Goal: Information Seeking & Learning: Learn about a topic

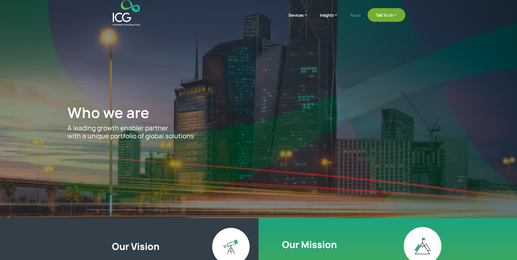
click at [195, 137] on p "A leading growth enabler partner with a unique portfolio of global solutions" at bounding box center [258, 132] width 382 height 16
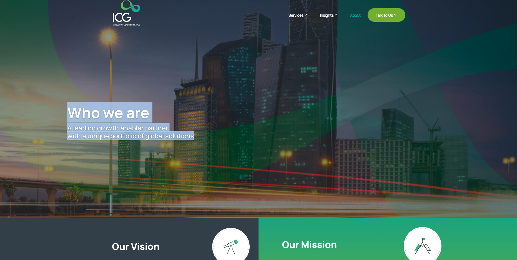
drag, startPoint x: 195, startPoint y: 137, endPoint x: 52, endPoint y: 111, distance: 145.7
click at [52, 111] on div "Who we are A leading growth enabler partner with a unique portfolio of global s…" at bounding box center [258, 121] width 455 height 191
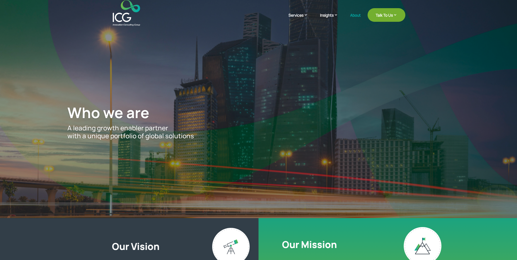
click at [63, 112] on div "Who we are A leading growth enabler partner with a unique portfolio of global s…" at bounding box center [258, 121] width 455 height 191
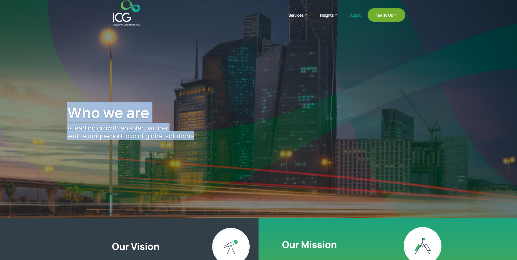
drag, startPoint x: 63, startPoint y: 112, endPoint x: 208, endPoint y: 132, distance: 146.0
click at [208, 132] on div "Who we are A leading growth enabler partner with a unique portfolio of global s…" at bounding box center [258, 121] width 455 height 191
click at [200, 138] on p "A leading growth enabler partner with a unique portfolio of global solutions" at bounding box center [258, 132] width 382 height 16
drag, startPoint x: 200, startPoint y: 138, endPoint x: 76, endPoint y: 114, distance: 126.4
click at [78, 114] on div "Who we are A leading growth enabler partner with a unique portfolio of global s…" at bounding box center [258, 122] width 382 height 36
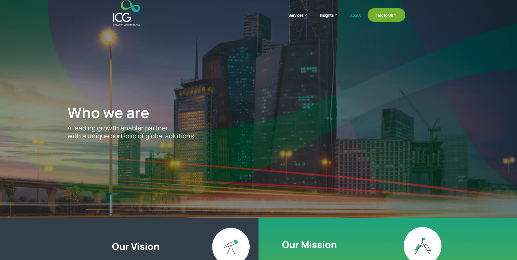
click at [75, 112] on span "Who we are" at bounding box center [108, 112] width 82 height 20
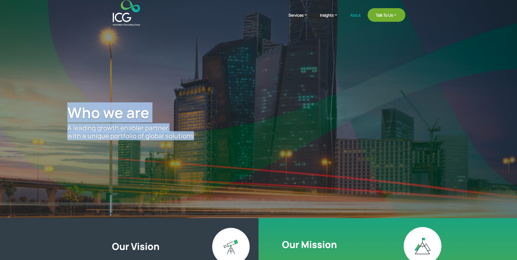
drag, startPoint x: 75, startPoint y: 112, endPoint x: 213, endPoint y: 142, distance: 141.0
click at [213, 142] on div "Who we are A leading growth enabler partner with a unique portfolio of global s…" at bounding box center [258, 121] width 455 height 191
click at [202, 137] on p "A leading growth enabler partner with a unique portfolio of global solutions" at bounding box center [258, 132] width 382 height 16
drag, startPoint x: 202, startPoint y: 137, endPoint x: 73, endPoint y: 110, distance: 131.6
click at [73, 110] on div "Who we are A leading growth enabler partner with a unique portfolio of global s…" at bounding box center [258, 122] width 382 height 36
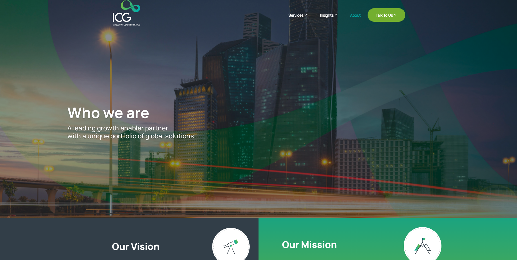
click at [72, 109] on span "Who we are" at bounding box center [108, 112] width 82 height 20
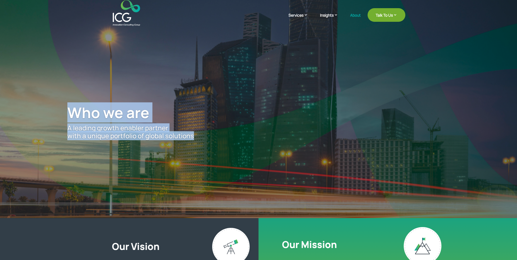
drag, startPoint x: 72, startPoint y: 109, endPoint x: 195, endPoint y: 137, distance: 126.0
click at [195, 137] on div "Who we are A leading growth enabler partner with a unique portfolio of global s…" at bounding box center [258, 122] width 382 height 36
click at [195, 137] on p "A leading growth enabler partner with a unique portfolio of global solutions" at bounding box center [258, 132] width 382 height 16
drag, startPoint x: 195, startPoint y: 137, endPoint x: 44, endPoint y: 104, distance: 154.6
click at [44, 104] on div "Who we are A leading growth enabler partner with a unique portfolio of global s…" at bounding box center [258, 121] width 455 height 191
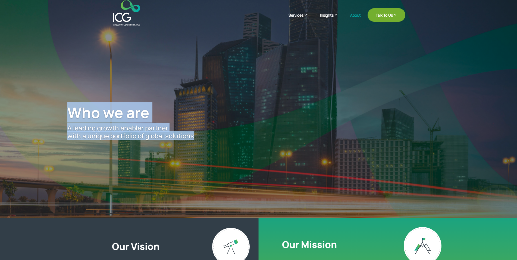
click at [76, 108] on span "Who we are" at bounding box center [108, 112] width 82 height 20
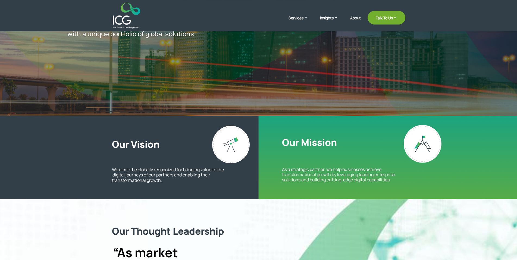
scroll to position [111, 0]
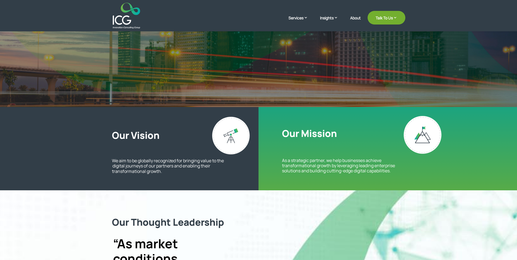
click at [118, 134] on h2 "Our Vision" at bounding box center [181, 136] width 139 height 14
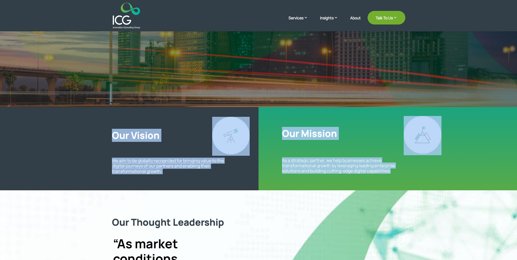
drag, startPoint x: 118, startPoint y: 134, endPoint x: 390, endPoint y: 174, distance: 274.9
click at [390, 174] on div "Our Vision We aim to be globally recognized for bringing value to the  digital …" at bounding box center [259, 155] width 294 height 68
click at [392, 167] on p "As a strategic partner, we help businesses achieve transformational growth by l…" at bounding box center [343, 166] width 123 height 16
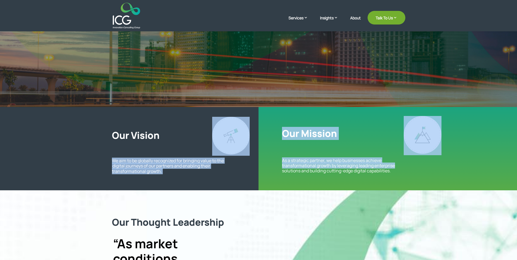
drag, startPoint x: 392, startPoint y: 167, endPoint x: 256, endPoint y: 150, distance: 136.3
click at [264, 153] on div "Our Vision We aim to be globally recognized for bringing value to the  digital …" at bounding box center [259, 155] width 294 height 68
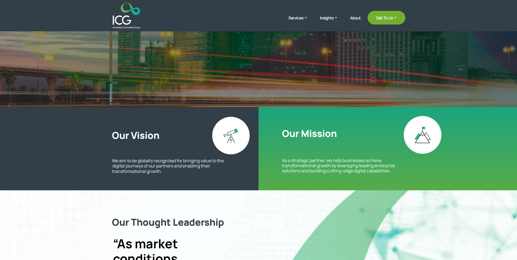
click at [112, 131] on h2 "Our Vision" at bounding box center [181, 136] width 139 height 14
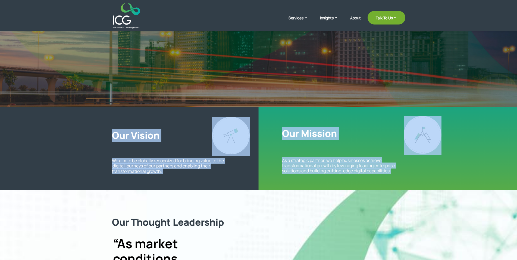
drag, startPoint x: 112, startPoint y: 131, endPoint x: 393, endPoint y: 176, distance: 284.8
click at [393, 176] on div "Our Vision We aim to be globally recognized for bringing value to the  digital …" at bounding box center [259, 155] width 294 height 68
click at [393, 170] on p "As a strategic partner, we help businesses achieve transformational growth by l…" at bounding box center [343, 166] width 123 height 16
drag, startPoint x: 393, startPoint y: 170, endPoint x: 104, endPoint y: 115, distance: 294.0
click at [104, 115] on div "Our Vision We aim to be globally recognized for bringing value to the  digital …" at bounding box center [258, 148] width 517 height 83
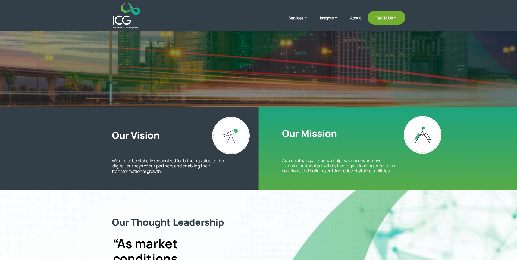
click at [104, 115] on div "Our Vision We aim to be globally recognized for bringing value to the  digital …" at bounding box center [258, 148] width 517 height 83
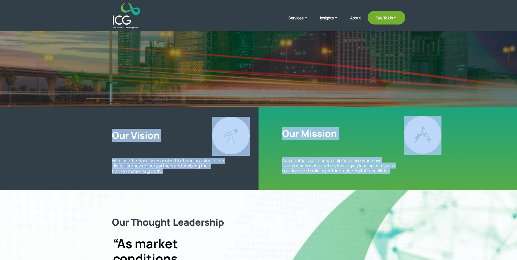
drag, startPoint x: 104, startPoint y: 115, endPoint x: 383, endPoint y: 169, distance: 283.5
click at [383, 169] on div "Our Vision We aim to be globally recognized for bringing value to the  digital …" at bounding box center [258, 148] width 517 height 83
click at [383, 169] on p "As a strategic partner, we help businesses achieve transformational growth by l…" at bounding box center [343, 166] width 123 height 16
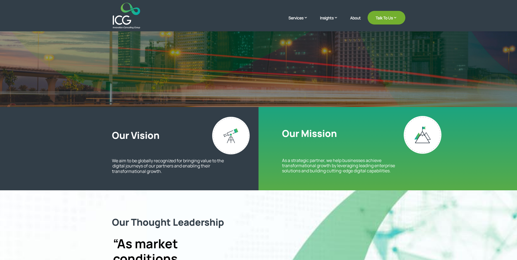
click at [392, 171] on p "As a strategic partner, we help businesses achieve transformational growth by l…" at bounding box center [343, 166] width 123 height 16
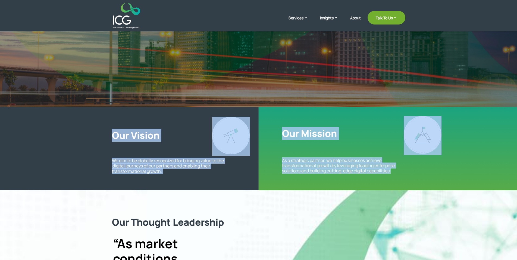
drag, startPoint x: 392, startPoint y: 171, endPoint x: 122, endPoint y: 136, distance: 272.2
click at [122, 136] on div "Our Vision We aim to be globally recognized for bringing value to the  digital …" at bounding box center [259, 155] width 294 height 68
click at [122, 136] on h2 "Our Vision" at bounding box center [181, 136] width 139 height 14
drag, startPoint x: 122, startPoint y: 136, endPoint x: 394, endPoint y: 170, distance: 273.4
click at [394, 170] on div "Our Vision We aim to be globally recognized for bringing value to the  digital …" at bounding box center [259, 155] width 294 height 68
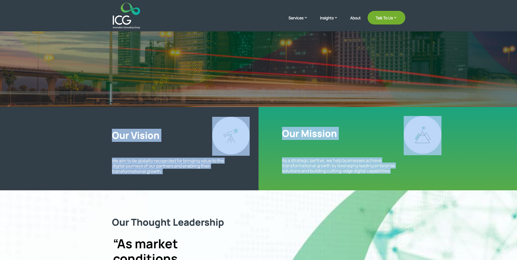
click at [394, 170] on p "As a strategic partner, we help businesses achieve transformational growth by l…" at bounding box center [343, 166] width 123 height 16
drag, startPoint x: 394, startPoint y: 170, endPoint x: 110, endPoint y: 136, distance: 285.3
click at [110, 136] on div "Our Vision We aim to be globally recognized for bringing value to the  digital …" at bounding box center [258, 148] width 517 height 83
click at [114, 135] on h2 "Our Vision" at bounding box center [181, 136] width 139 height 14
drag, startPoint x: 114, startPoint y: 135, endPoint x: 392, endPoint y: 171, distance: 280.1
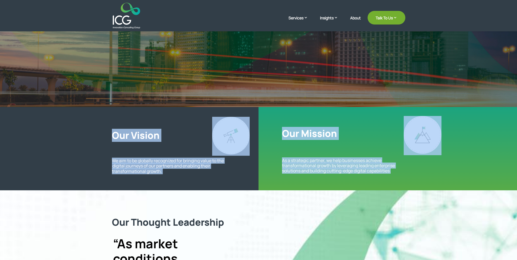
click at [392, 171] on div "Our Vision We aim to be globally recognized for bringing value to the  digital …" at bounding box center [259, 155] width 294 height 68
click at [392, 171] on p "As a strategic partner, we help businesses achieve transformational growth by l…" at bounding box center [343, 166] width 123 height 16
drag, startPoint x: 392, startPoint y: 171, endPoint x: 130, endPoint y: 135, distance: 264.2
click at [130, 135] on div "Our Vision We aim to be globally recognized for bringing value to the  digital …" at bounding box center [259, 155] width 294 height 68
click at [130, 135] on h2 "Our Vision" at bounding box center [181, 136] width 139 height 14
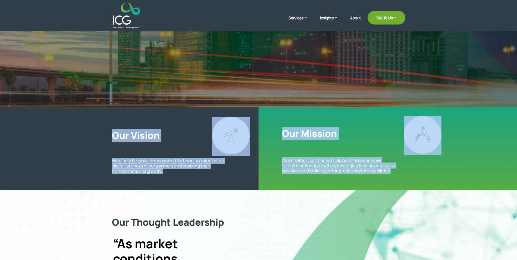
drag, startPoint x: 130, startPoint y: 135, endPoint x: 393, endPoint y: 169, distance: 265.5
click at [393, 169] on div "Our Vision We aim to be globally recognized for bringing value to the  digital …" at bounding box center [259, 155] width 294 height 68
click at [392, 170] on p "As a strategic partner, we help businesses achieve transformational growth by l…" at bounding box center [343, 166] width 123 height 16
drag, startPoint x: 392, startPoint y: 170, endPoint x: 117, endPoint y: 127, distance: 277.5
click at [117, 127] on div "Our Vision We aim to be globally recognized for bringing value to the  digital …" at bounding box center [259, 155] width 294 height 68
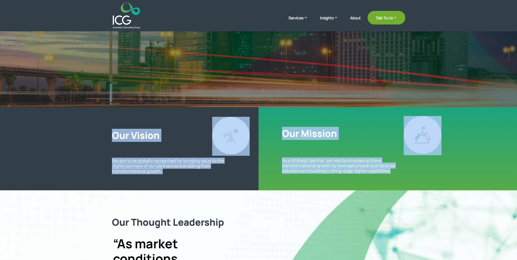
click at [108, 132] on div "Our Vision We aim to be globally recognized for bringing value to the  digital …" at bounding box center [258, 148] width 517 height 83
drag, startPoint x: 108, startPoint y: 132, endPoint x: 394, endPoint y: 170, distance: 289.0
click at [394, 170] on div "Our Vision We aim to be globally recognized for bringing value to the  digital …" at bounding box center [258, 148] width 517 height 83
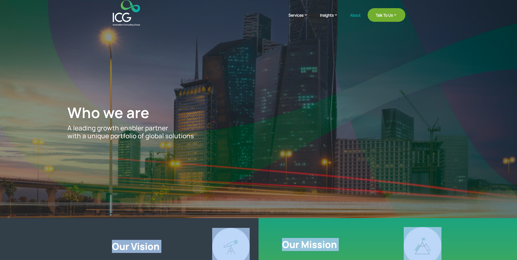
click at [329, 244] on h2 "Our Mission" at bounding box center [309, 245] width 55 height 14
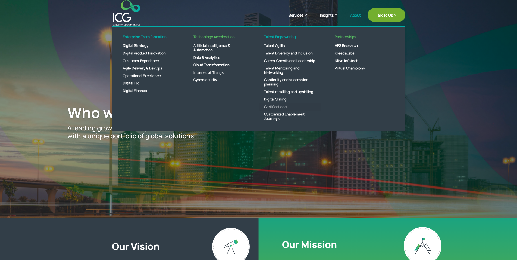
click at [275, 111] on link "Certifications" at bounding box center [290, 107] width 63 height 8
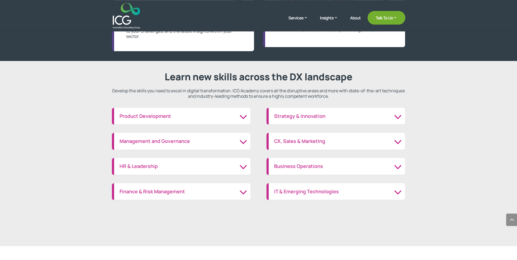
scroll to position [580, 0]
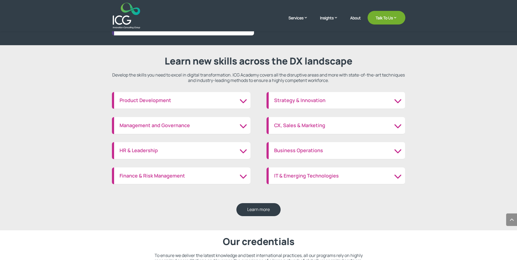
click at [243, 103] on h3 "Product Development" at bounding box center [183, 100] width 126 height 6
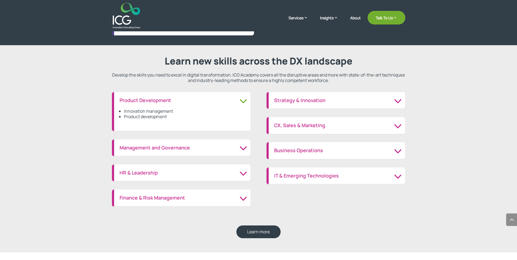
click at [134, 114] on li "Product development" at bounding box center [184, 116] width 121 height 5
click at [135, 111] on li "Innovation management" at bounding box center [184, 110] width 121 height 5
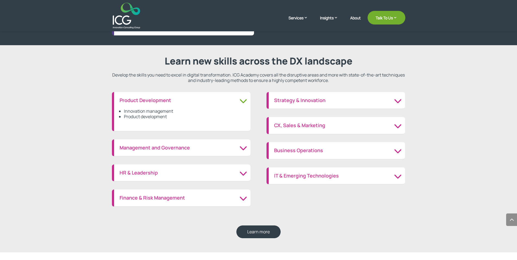
click at [135, 111] on li "Innovation management" at bounding box center [184, 110] width 121 height 5
click at [146, 116] on li "Product development" at bounding box center [184, 116] width 121 height 5
click at [198, 145] on h3 "Management and Governance" at bounding box center [183, 148] width 126 height 6
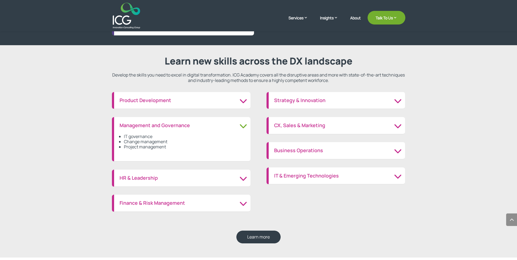
click at [141, 135] on li "IT governance" at bounding box center [184, 136] width 121 height 5
click at [151, 143] on li "Change management" at bounding box center [184, 141] width 121 height 5
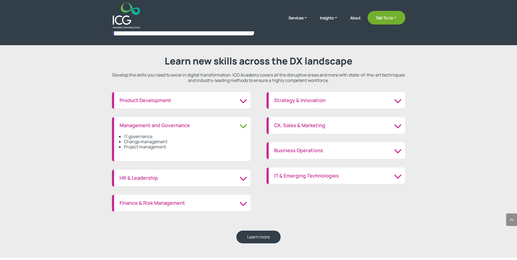
click at [151, 143] on li "Change management" at bounding box center [184, 141] width 121 height 5
click at [152, 145] on li "Project management" at bounding box center [184, 146] width 121 height 5
click at [244, 125] on h3 "Management and Governance" at bounding box center [183, 125] width 126 height 6
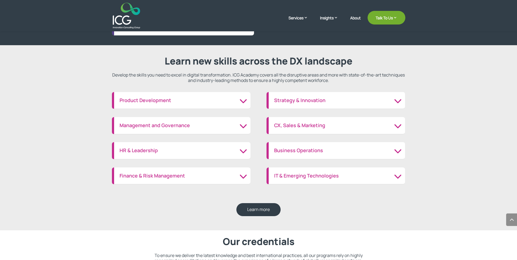
click at [400, 99] on h3 "Strategy & Innovation" at bounding box center [337, 100] width 126 height 6
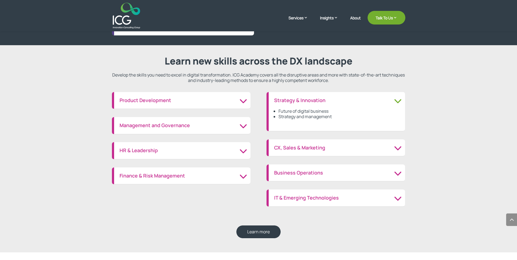
click at [400, 99] on h3 "Strategy & Innovation" at bounding box center [337, 100] width 126 height 6
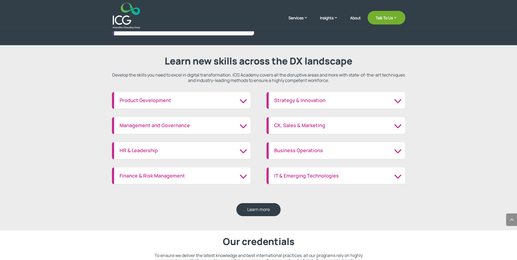
click at [399, 127] on h3 "CX, Sales & Marketing" at bounding box center [337, 125] width 126 height 6
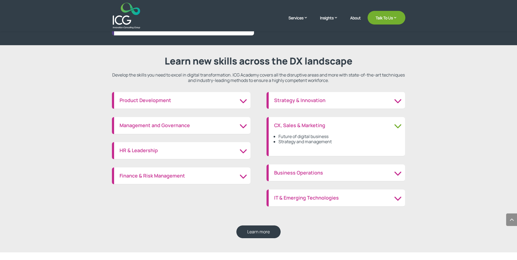
click at [399, 127] on h3 "CX, Sales & Marketing" at bounding box center [337, 125] width 126 height 6
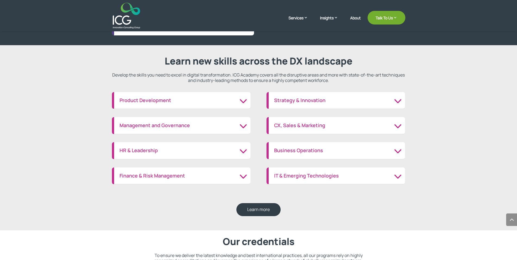
click at [398, 152] on h3 "Business Operations" at bounding box center [337, 150] width 126 height 6
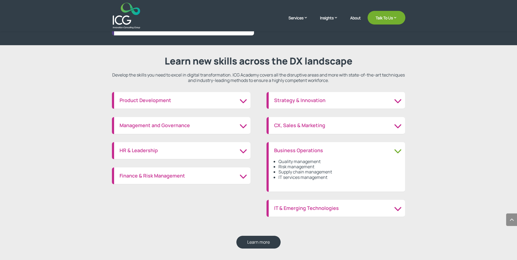
click at [398, 152] on h3 "Business Operations" at bounding box center [337, 150] width 126 height 6
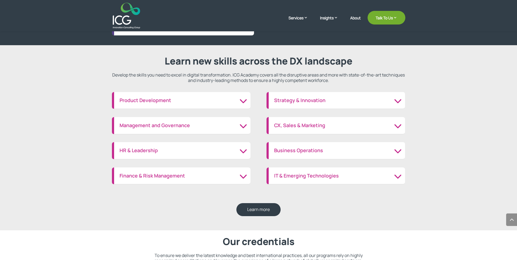
click at [400, 174] on h3 "IT & Emerging Technologies" at bounding box center [337, 176] width 126 height 6
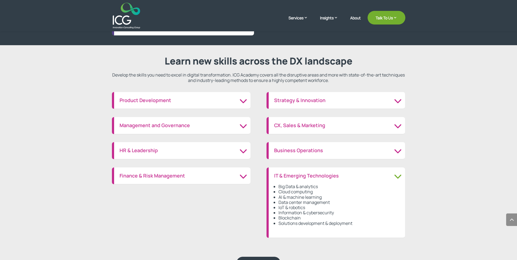
click at [395, 174] on h3 "IT & Emerging Technologies" at bounding box center [337, 176] width 126 height 6
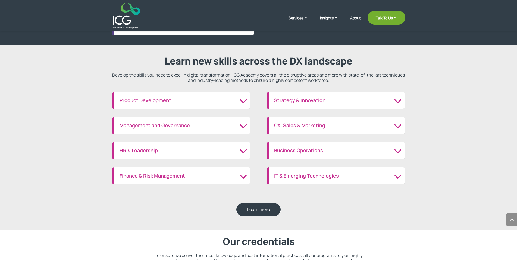
click at [240, 173] on h3 "Finance & Risk Management" at bounding box center [183, 176] width 126 height 6
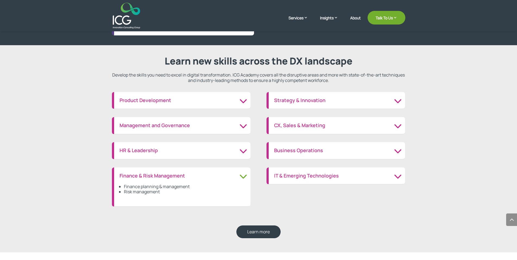
click at [164, 194] on ul "Finance planning & management Risk management" at bounding box center [183, 192] width 126 height 17
drag, startPoint x: 164, startPoint y: 194, endPoint x: 114, endPoint y: 176, distance: 52.4
click at [114, 176] on div "Finance & Risk Management Finance planning & management Risk management" at bounding box center [181, 186] width 139 height 39
click at [126, 180] on div "Finance planning & management Risk management" at bounding box center [183, 189] width 126 height 22
click at [245, 180] on div "Finance planning & management Risk management" at bounding box center [183, 189] width 126 height 22
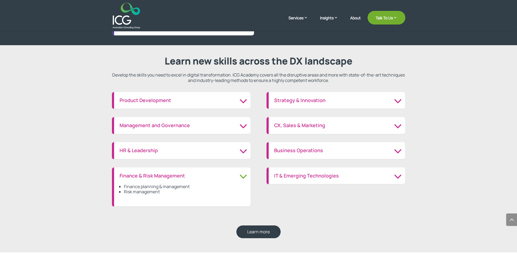
click at [245, 178] on div "Finance planning & management Risk management" at bounding box center [183, 189] width 126 height 22
click at [242, 173] on h3 "Finance & Risk Management" at bounding box center [183, 176] width 126 height 6
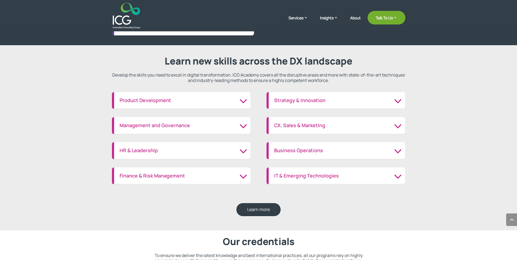
click at [242, 150] on h3 "HR & Leadership" at bounding box center [183, 150] width 126 height 6
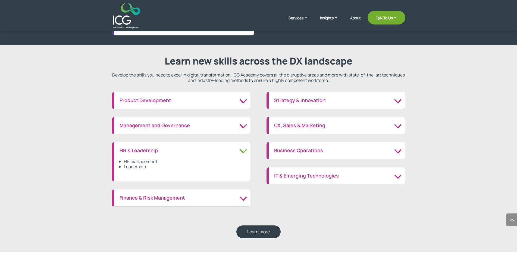
click at [242, 150] on h3 "HR & Leadership" at bounding box center [183, 150] width 126 height 6
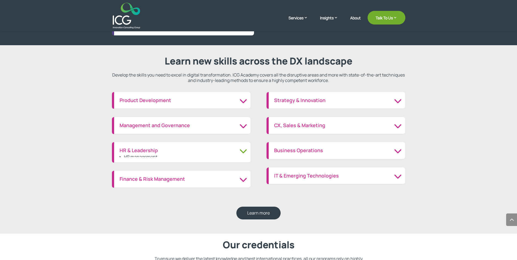
click at [240, 128] on h3 "Management and Governance" at bounding box center [183, 125] width 126 height 6
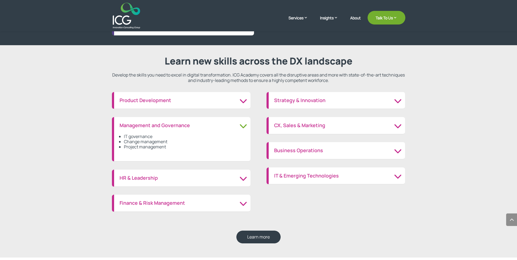
click at [240, 128] on div "IT governance Change management Project management" at bounding box center [183, 141] width 126 height 27
click at [230, 103] on div "Product Development Innovation management Product development" at bounding box center [181, 100] width 139 height 17
click at [241, 99] on h3 "Product Development" at bounding box center [183, 100] width 126 height 6
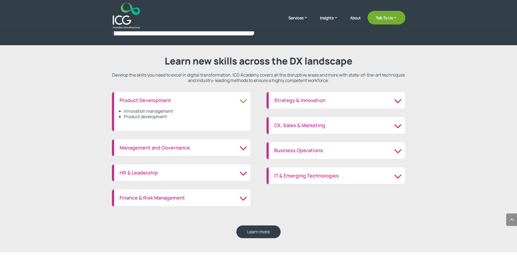
click at [372, 103] on div "Strategy & Innovation Future of digital business Strategy and management" at bounding box center [336, 100] width 139 height 17
click at [395, 100] on h3 "Strategy & Innovation" at bounding box center [337, 100] width 126 height 6
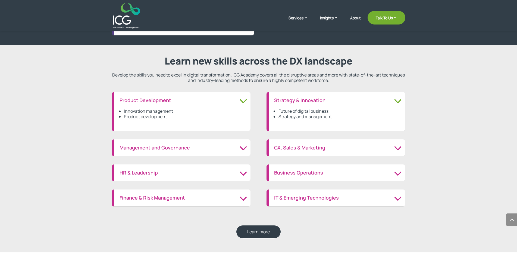
click at [303, 175] on div "Business Operations Quality management Risk management Supply chain management …" at bounding box center [336, 172] width 139 height 17
click at [303, 174] on h3 "Business Operations" at bounding box center [337, 173] width 126 height 6
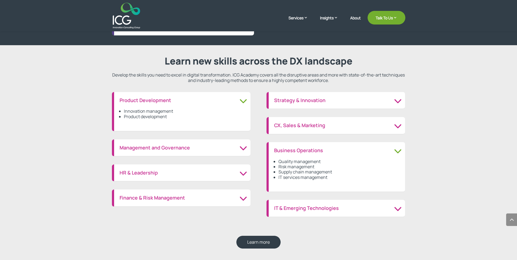
drag, startPoint x: 279, startPoint y: 159, endPoint x: 328, endPoint y: 176, distance: 52.4
click at [328, 176] on ul "Quality management Risk management Supply chain management IT services manageme…" at bounding box center [337, 172] width 126 height 27
click at [328, 176] on li "IT services management" at bounding box center [339, 176] width 121 height 5
drag, startPoint x: 328, startPoint y: 176, endPoint x: 272, endPoint y: 144, distance: 64.6
click at [272, 144] on div "Business Operations Quality management Risk management Supply chain management …" at bounding box center [336, 166] width 139 height 49
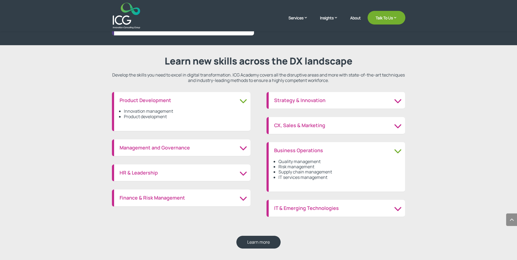
click at [274, 149] on div "Business Operations Quality management Risk management Supply chain management …" at bounding box center [336, 166] width 139 height 49
drag, startPoint x: 274, startPoint y: 149, endPoint x: 329, endPoint y: 181, distance: 63.8
click at [329, 181] on div "Business Operations Quality management Risk management Supply chain management …" at bounding box center [336, 166] width 139 height 49
click at [329, 179] on li "IT services management" at bounding box center [339, 176] width 121 height 5
drag, startPoint x: 329, startPoint y: 179, endPoint x: 277, endPoint y: 154, distance: 57.9
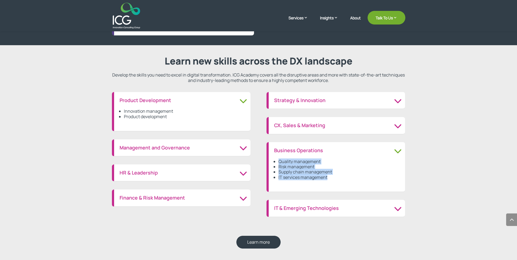
click at [277, 154] on div "Quality management Risk management Supply chain management IT services manageme…" at bounding box center [337, 169] width 126 height 33
click at [286, 164] on li "Risk management" at bounding box center [339, 166] width 121 height 5
click at [304, 205] on h3 "IT & Emerging Technologies" at bounding box center [337, 208] width 126 height 6
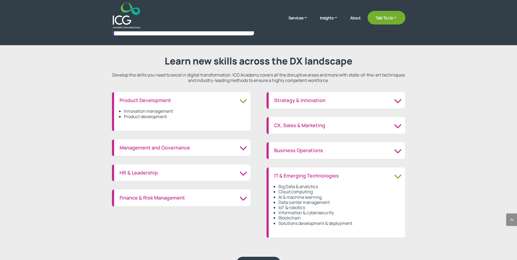
click at [279, 186] on li "Big Data & analytics" at bounding box center [339, 186] width 121 height 5
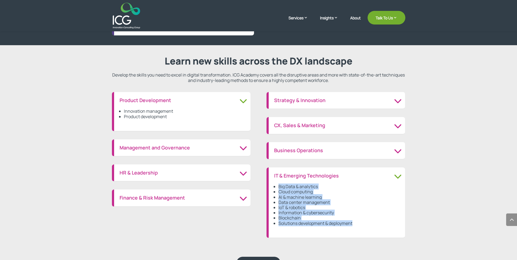
drag, startPoint x: 279, startPoint y: 186, endPoint x: 351, endPoint y: 224, distance: 80.7
click at [351, 224] on ul "Big Data & analytics Cloud computing AI & machine learning Data center manageme…" at bounding box center [337, 208] width 126 height 48
click at [355, 224] on li "Solutions development & deployment" at bounding box center [339, 222] width 121 height 5
drag, startPoint x: 355, startPoint y: 224, endPoint x: 273, endPoint y: 169, distance: 98.7
click at [273, 169] on div "IT & Emerging Technologies Big Data & analytics Cloud computing AI & machine le…" at bounding box center [336, 202] width 139 height 70
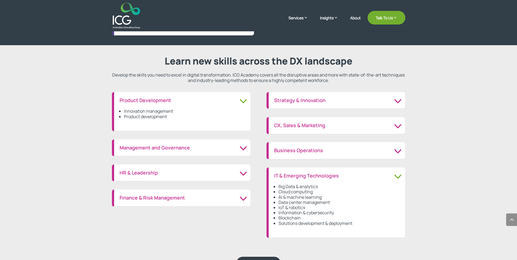
click at [274, 174] on div "IT & Emerging Technologies Big Data & analytics Cloud computing AI & machine le…" at bounding box center [336, 202] width 139 height 70
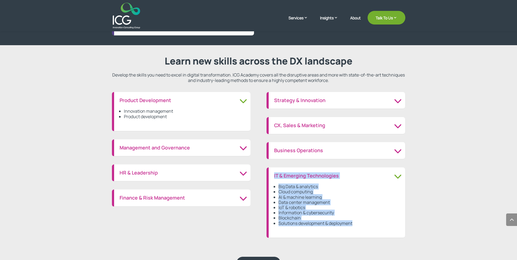
drag, startPoint x: 274, startPoint y: 174, endPoint x: 355, endPoint y: 223, distance: 95.1
click at [355, 223] on div "IT & Emerging Technologies Big Data & analytics Cloud computing AI & machine le…" at bounding box center [336, 202] width 139 height 70
click at [355, 223] on li "Solutions development & deployment" at bounding box center [339, 222] width 121 height 5
drag, startPoint x: 355, startPoint y: 223, endPoint x: 274, endPoint y: 175, distance: 94.0
click at [274, 175] on div "IT & Emerging Technologies Big Data & analytics Cloud computing AI & machine le…" at bounding box center [336, 202] width 139 height 70
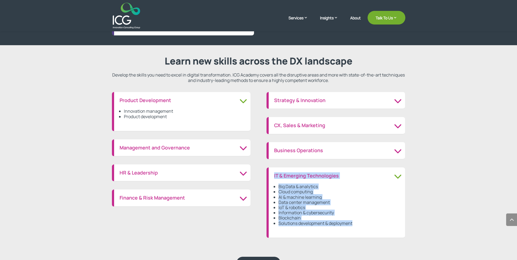
click at [290, 191] on li "Cloud computing" at bounding box center [339, 191] width 121 height 5
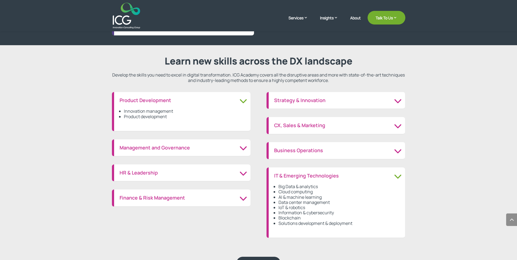
click at [398, 174] on h3 "IT & Emerging Technologies" at bounding box center [337, 176] width 126 height 6
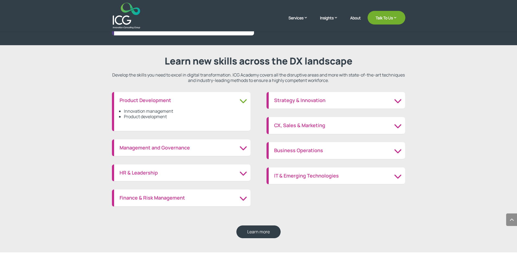
click at [241, 100] on h3 "Product Development" at bounding box center [183, 100] width 126 height 6
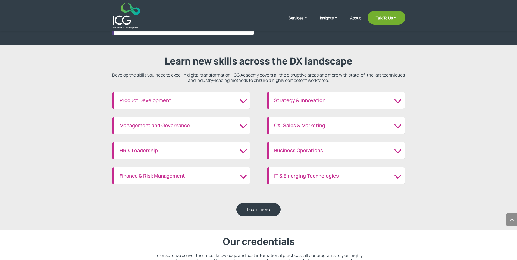
click at [244, 124] on h3 "Management and Governance" at bounding box center [183, 125] width 126 height 6
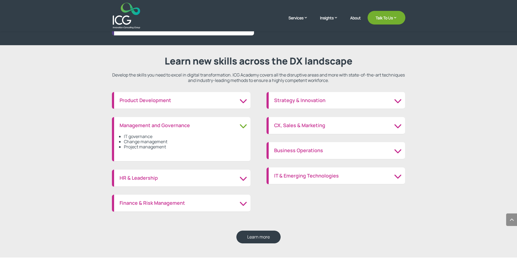
click at [244, 124] on h3 "Management and Governance" at bounding box center [183, 125] width 126 height 6
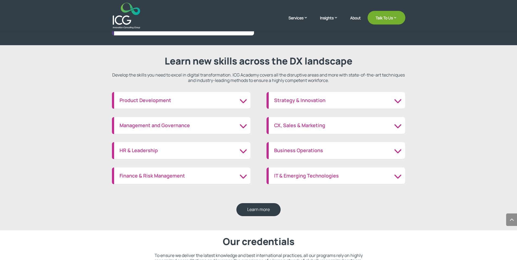
click at [241, 148] on h3 "HR & Leadership" at bounding box center [183, 150] width 126 height 6
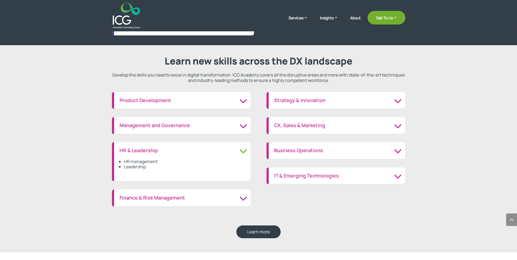
click at [241, 148] on h3 "HR & Leadership" at bounding box center [183, 150] width 126 height 6
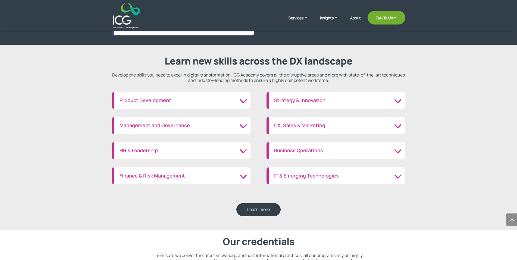
click at [242, 174] on h3 "Finance & Risk Management" at bounding box center [183, 176] width 126 height 6
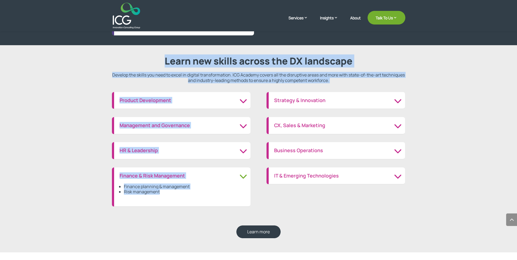
drag, startPoint x: 160, startPoint y: 192, endPoint x: 155, endPoint y: 54, distance: 138.7
click at [155, 167] on div "Finance & Risk Management Finance planning & management Risk management" at bounding box center [181, 186] width 139 height 39
click at [155, 54] on div "Learn new skills across the DX landscape Develop the skills you need to excel i…" at bounding box center [259, 67] width 294 height 30
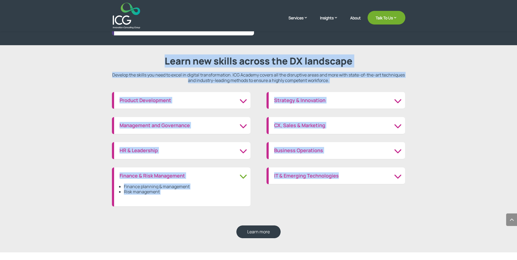
drag, startPoint x: 155, startPoint y: 54, endPoint x: 348, endPoint y: 171, distance: 226.0
click at [348, 171] on div "Learn new skills across the DX landscape Develop the skills you need to excel i…" at bounding box center [258, 148] width 517 height 207
click at [412, 175] on div "Learn new skills across the DX landscape Develop the skills you need to excel i…" at bounding box center [258, 148] width 517 height 207
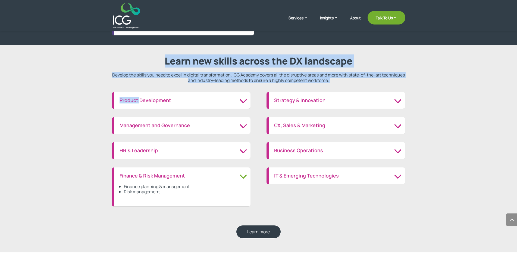
drag, startPoint x: 412, startPoint y: 175, endPoint x: 182, endPoint y: 61, distance: 256.7
click at [182, 61] on div "Learn new skills across the DX landscape Develop the skills you need to excel i…" at bounding box center [258, 148] width 517 height 207
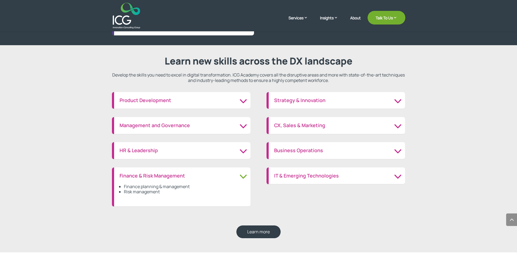
click at [150, 58] on h2 "Learn new skills across the DX landscape" at bounding box center [259, 62] width 294 height 14
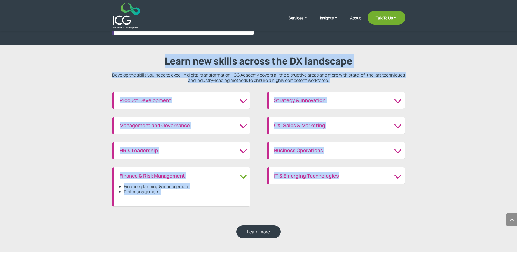
drag, startPoint x: 150, startPoint y: 58, endPoint x: 347, endPoint y: 180, distance: 232.0
click at [347, 180] on div "Learn new skills across the DX landscape Develop the skills you need to excel i…" at bounding box center [258, 148] width 517 height 207
click at [347, 180] on div "IT & Emerging Technologies Big Data & analytics Cloud computing AI & machine le…" at bounding box center [336, 175] width 139 height 17
drag, startPoint x: 347, startPoint y: 180, endPoint x: 168, endPoint y: 61, distance: 214.9
click at [267, 167] on div "IT & Emerging Technologies Big Data & analytics Cloud computing AI & machine le…" at bounding box center [336, 175] width 139 height 17
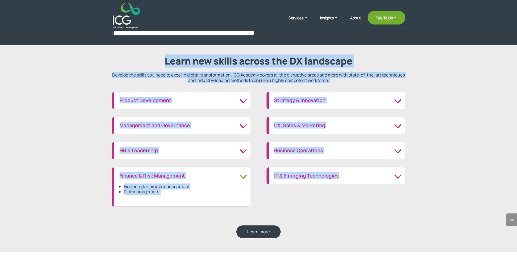
click at [163, 58] on h2 "Learn new skills across the DX landscape" at bounding box center [259, 62] width 294 height 14
drag, startPoint x: 163, startPoint y: 58, endPoint x: 344, endPoint y: 179, distance: 218.4
click at [344, 179] on div "Learn new skills across the DX landscape Develop the skills you need to excel i…" at bounding box center [258, 148] width 517 height 207
click at [344, 179] on div "IT & Emerging Technologies Big Data & analytics Cloud computing AI & machine le…" at bounding box center [336, 175] width 139 height 17
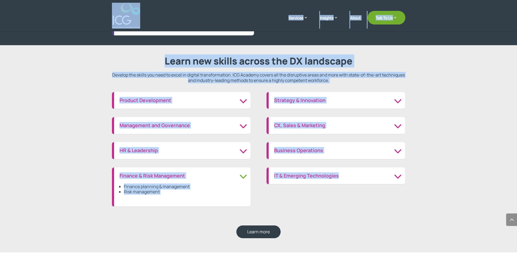
drag, startPoint x: 344, startPoint y: 179, endPoint x: 101, endPoint y: 6, distance: 298.6
click at [267, 167] on div "IT & Emerging Technologies Big Data & analytics Cloud computing AI & machine le…" at bounding box center [336, 175] width 139 height 17
click at [101, 6] on header "Services Enterprise Transformation Digital Strategy Digital Product Innovation …" at bounding box center [258, 15] width 517 height 31
drag, startPoint x: 101, startPoint y: 6, endPoint x: 344, endPoint y: 178, distance: 298.1
click at [344, 178] on div "Services Enterprise Transformation Digital Strategy Digital Product Innovation …" at bounding box center [258, 189] width 517 height 1538
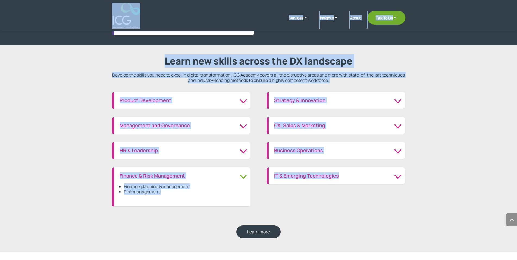
click at [344, 178] on div "IT & Emerging Technologies Big Data & analytics Cloud computing AI & machine le…" at bounding box center [336, 175] width 139 height 17
drag, startPoint x: 344, startPoint y: 178, endPoint x: 104, endPoint y: 7, distance: 295.3
click at [267, 167] on div "IT & Emerging Technologies Big Data & analytics Cloud computing AI & machine le…" at bounding box center [336, 175] width 139 height 17
click at [104, 7] on header "Services Enterprise Transformation Digital Strategy Digital Product Innovation …" at bounding box center [258, 15] width 517 height 31
drag, startPoint x: 104, startPoint y: 7, endPoint x: 355, endPoint y: 167, distance: 298.3
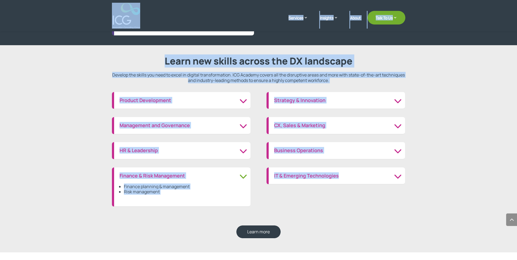
click at [355, 167] on div "Services Enterprise Transformation Digital Strategy Digital Product Innovation …" at bounding box center [258, 189] width 517 height 1538
click at [347, 178] on div "IT & Emerging Technologies Big Data & analytics Cloud computing AI & machine le…" at bounding box center [336, 175] width 139 height 17
drag, startPoint x: 347, startPoint y: 178, endPoint x: 103, endPoint y: 3, distance: 300.0
click at [267, 167] on div "IT & Emerging Technologies Big Data & analytics Cloud computing AI & machine le…" at bounding box center [336, 175] width 139 height 17
click at [100, 9] on header "Services Enterprise Transformation Digital Strategy Digital Product Innovation …" at bounding box center [258, 15] width 517 height 31
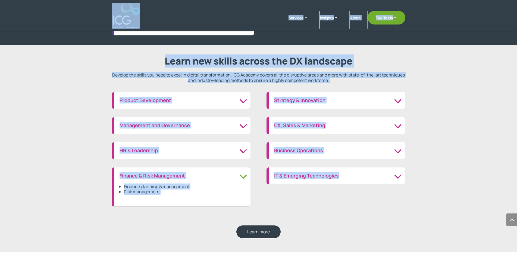
drag, startPoint x: 100, startPoint y: 9, endPoint x: 348, endPoint y: 177, distance: 299.9
click at [348, 177] on div "Services Enterprise Transformation Digital Strategy Digital Product Innovation …" at bounding box center [258, 189] width 517 height 1538
click at [350, 177] on h3 "IT & Emerging Technologies" at bounding box center [337, 176] width 126 height 6
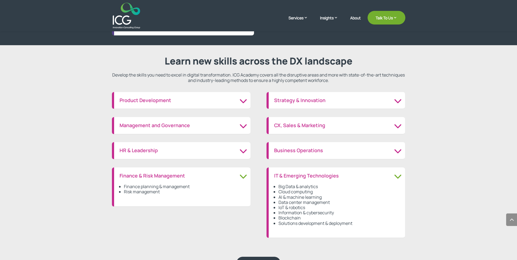
drag, startPoint x: 278, startPoint y: 186, endPoint x: 353, endPoint y: 227, distance: 85.6
click at [353, 227] on ul "Big Data & analytics Cloud computing AI & machine learning Data center manageme…" at bounding box center [337, 208] width 126 height 48
click at [359, 226] on ul "Big Data & analytics Cloud computing AI & machine learning Data center manageme…" at bounding box center [337, 208] width 126 height 48
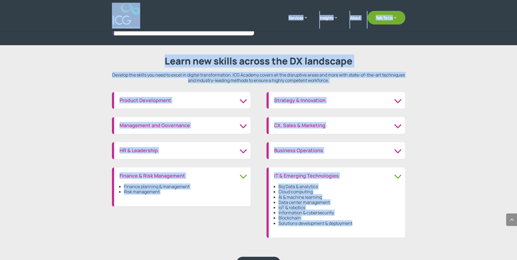
drag, startPoint x: 359, startPoint y: 226, endPoint x: 113, endPoint y: 14, distance: 324.7
click at [267, 167] on div "IT & Emerging Technologies Big Data & analytics Cloud computing AI & machine le…" at bounding box center [336, 202] width 139 height 70
click at [116, 58] on h2 "Learn new skills across the DX landscape" at bounding box center [259, 62] width 294 height 14
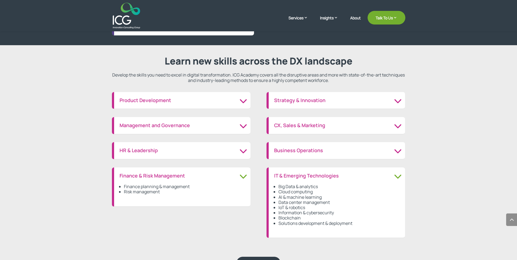
click at [360, 222] on li "Solutions development & deployment" at bounding box center [339, 222] width 121 height 5
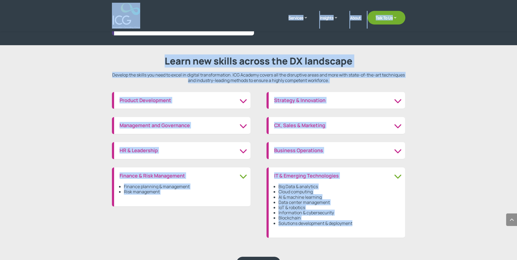
drag, startPoint x: 360, startPoint y: 222, endPoint x: 102, endPoint y: 10, distance: 334.5
click at [267, 167] on div "IT & Emerging Technologies Big Data & analytics Cloud computing AI & machine le…" at bounding box center [336, 202] width 139 height 70
click at [102, 10] on header "Services Enterprise Transformation Digital Strategy Digital Product Innovation …" at bounding box center [258, 15] width 517 height 31
drag, startPoint x: 102, startPoint y: 10, endPoint x: 358, endPoint y: 222, distance: 332.4
click at [358, 222] on div "Services Enterprise Transformation Digital Strategy Digital Product Innovation …" at bounding box center [258, 204] width 517 height 1569
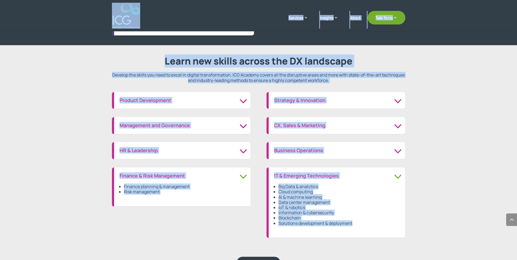
click at [358, 222] on li "Solutions development & deployment" at bounding box center [339, 222] width 121 height 5
drag, startPoint x: 358, startPoint y: 222, endPoint x: 88, endPoint y: 8, distance: 344.4
click at [267, 167] on div "IT & Emerging Technologies Big Data & analytics Cloud computing AI & machine le…" at bounding box center [336, 202] width 139 height 70
click at [88, 14] on header "Services Enterprise Transformation Digital Strategy Digital Product Innovation …" at bounding box center [258, 15] width 517 height 31
drag, startPoint x: 89, startPoint y: 14, endPoint x: 356, endPoint y: 223, distance: 339.8
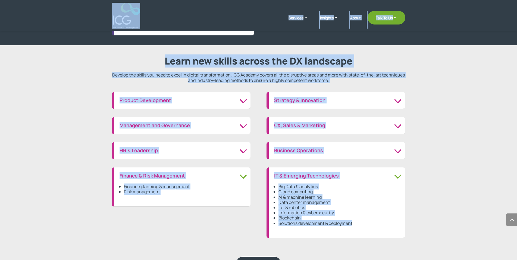
click at [356, 223] on div "Services Enterprise Transformation Digital Strategy Digital Product Innovation …" at bounding box center [258, 204] width 517 height 1569
click at [356, 223] on li "Solutions development & deployment" at bounding box center [339, 222] width 121 height 5
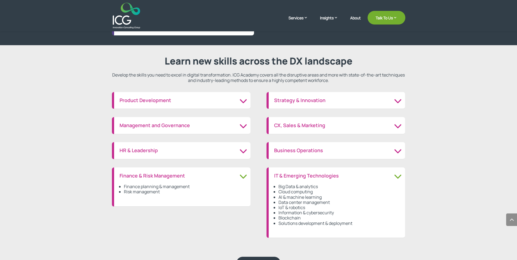
click at [356, 223] on li "Solutions development & deployment" at bounding box center [339, 222] width 121 height 5
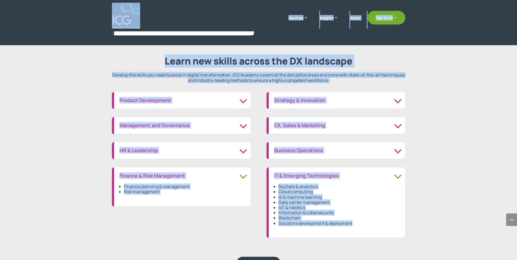
drag, startPoint x: 356, startPoint y: 223, endPoint x: 108, endPoint y: 16, distance: 323.2
click at [267, 167] on div "IT & Emerging Technologies Big Data & analytics Cloud computing AI & machine le…" at bounding box center [336, 202] width 139 height 70
click at [106, 16] on header "Services Enterprise Transformation Digital Strategy Digital Product Innovation …" at bounding box center [258, 15] width 517 height 31
drag, startPoint x: 106, startPoint y: 16, endPoint x: 366, endPoint y: 229, distance: 335.7
click at [366, 229] on div "Services Enterprise Transformation Digital Strategy Digital Product Innovation …" at bounding box center [258, 204] width 517 height 1569
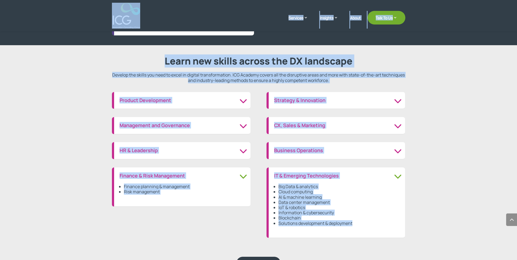
click at [366, 229] on ul "Big Data & analytics Cloud computing AI & machine learning Data center manageme…" at bounding box center [337, 208] width 126 height 48
drag, startPoint x: 366, startPoint y: 229, endPoint x: 91, endPoint y: 15, distance: 348.4
click at [267, 167] on div "IT & Emerging Technologies Big Data & analytics Cloud computing AI & machine le…" at bounding box center [336, 202] width 139 height 70
click at [91, 15] on header "Services Enterprise Transformation Digital Strategy Digital Product Innovation …" at bounding box center [258, 15] width 517 height 31
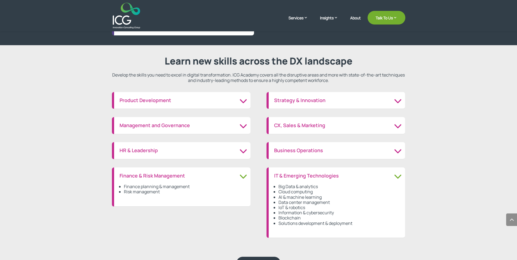
click at [395, 174] on h3 "IT & Emerging Technologies" at bounding box center [337, 176] width 126 height 6
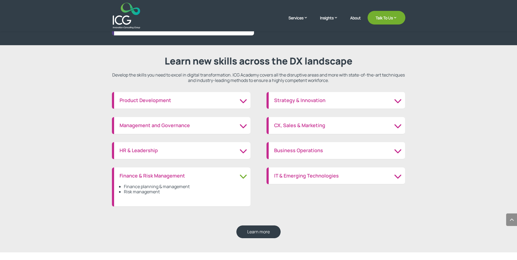
click at [335, 155] on div "Business Operations Quality management Risk management Supply chain management …" at bounding box center [336, 150] width 139 height 17
click at [332, 150] on h3 "Business Operations" at bounding box center [337, 150] width 126 height 6
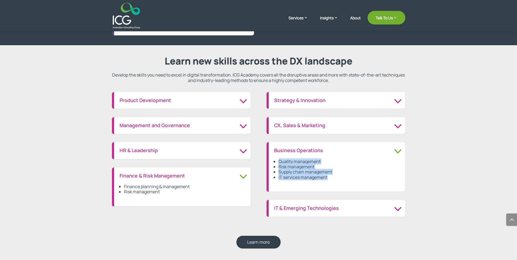
drag, startPoint x: 279, startPoint y: 158, endPoint x: 342, endPoint y: 178, distance: 65.6
click at [342, 178] on ul "Quality management Risk management Supply chain management IT services manageme…" at bounding box center [337, 172] width 126 height 27
click at [342, 178] on li "IT services management" at bounding box center [339, 176] width 121 height 5
click at [227, 121] on div "Management and Governance IT governance Change management Project management" at bounding box center [181, 125] width 139 height 17
click at [232, 127] on h3 "Management and Governance" at bounding box center [183, 125] width 126 height 6
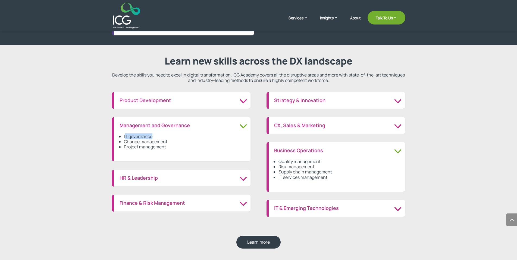
drag, startPoint x: 125, startPoint y: 135, endPoint x: 154, endPoint y: 138, distance: 29.8
click at [154, 138] on li "IT governance" at bounding box center [184, 136] width 121 height 5
drag, startPoint x: 154, startPoint y: 138, endPoint x: 124, endPoint y: 136, distance: 30.8
click at [124, 136] on li "IT governance" at bounding box center [184, 136] width 121 height 5
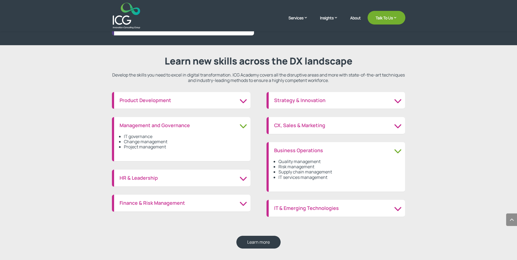
click at [125, 141] on li "Change management" at bounding box center [184, 141] width 121 height 5
drag, startPoint x: 125, startPoint y: 141, endPoint x: 172, endPoint y: 149, distance: 48.2
click at [172, 149] on ul "IT governance Change management Project management" at bounding box center [183, 145] width 126 height 22
drag, startPoint x: 172, startPoint y: 149, endPoint x: 123, endPoint y: 122, distance: 55.8
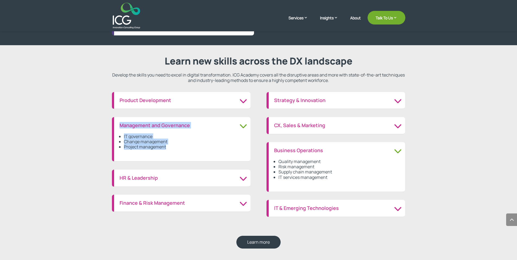
click at [123, 122] on div "Management and Governance IT governance Change management Project management" at bounding box center [181, 139] width 139 height 44
click at [117, 125] on div "Management and Governance IT governance Change management Project management" at bounding box center [181, 139] width 139 height 44
drag, startPoint x: 117, startPoint y: 125, endPoint x: 166, endPoint y: 153, distance: 56.8
click at [166, 153] on div "Management and Governance IT governance Change management Project management" at bounding box center [181, 139] width 139 height 44
click at [175, 149] on ul "IT governance Change management Project management" at bounding box center [183, 145] width 126 height 22
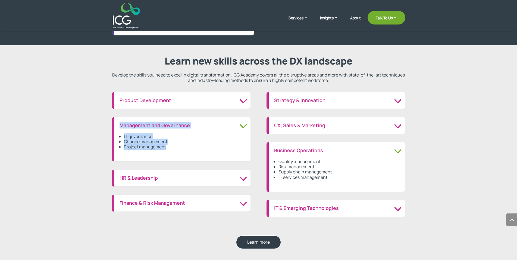
drag, startPoint x: 175, startPoint y: 149, endPoint x: 121, endPoint y: 125, distance: 59.0
click at [121, 125] on div "Management and Governance IT governance Change management Project management" at bounding box center [181, 139] width 139 height 44
click at [133, 146] on li "Project management" at bounding box center [184, 146] width 121 height 5
click at [181, 201] on h3 "Finance & Risk Management" at bounding box center [183, 203] width 126 height 6
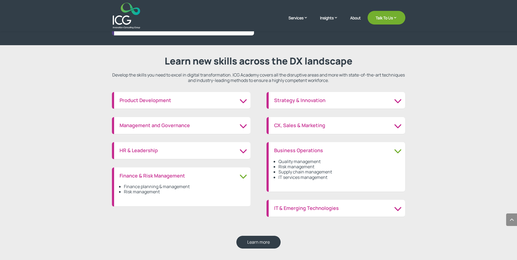
click at [164, 192] on li "Risk management" at bounding box center [184, 191] width 121 height 5
drag, startPoint x: 164, startPoint y: 192, endPoint x: 115, endPoint y: 170, distance: 54.0
click at [115, 170] on div "Finance & Risk Management Finance planning & management Risk management" at bounding box center [181, 186] width 139 height 39
click at [148, 194] on li "Risk management" at bounding box center [184, 191] width 121 height 5
click at [245, 99] on h3 "Product Development" at bounding box center [183, 100] width 126 height 6
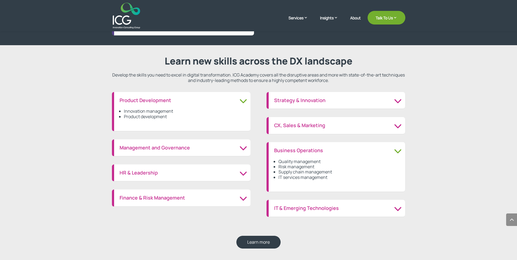
click at [173, 115] on li "Product development" at bounding box center [184, 116] width 121 height 5
drag, startPoint x: 173, startPoint y: 115, endPoint x: 120, endPoint y: 95, distance: 57.1
click at [120, 95] on div "Product Development Innovation management Product development" at bounding box center [181, 111] width 139 height 39
click at [119, 95] on div "Product Development Innovation management Product development" at bounding box center [181, 111] width 139 height 39
drag, startPoint x: 119, startPoint y: 95, endPoint x: 188, endPoint y: 121, distance: 73.7
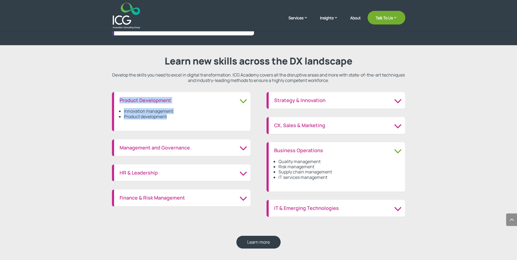
click at [188, 121] on div "Product Development Innovation management Product development" at bounding box center [181, 111] width 139 height 39
click at [188, 121] on ul "Innovation management Product development" at bounding box center [183, 116] width 126 height 17
click at [369, 102] on h3 "Strategy & Innovation" at bounding box center [337, 100] width 126 height 6
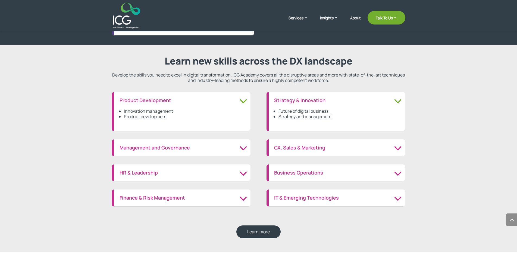
click at [335, 117] on li "Strategy and management" at bounding box center [339, 116] width 121 height 5
drag, startPoint x: 335, startPoint y: 117, endPoint x: 278, endPoint y: 98, distance: 60.2
click at [278, 98] on div "Strategy & Innovation Future of digital business Strategy and management" at bounding box center [336, 111] width 139 height 39
click at [294, 117] on li "Strategy and management" at bounding box center [339, 116] width 121 height 5
drag, startPoint x: 284, startPoint y: 115, endPoint x: 340, endPoint y: 116, distance: 56.0
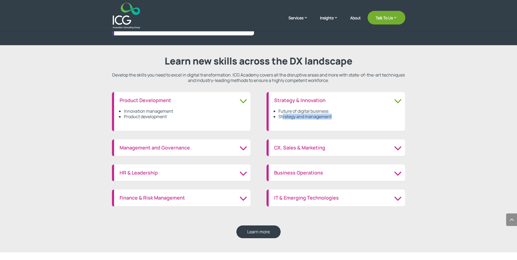
click at [340, 116] on li "Strategy and management" at bounding box center [339, 116] width 121 height 5
click at [342, 142] on div "CX, Sales & Marketing Future of digital business Strategy and management" at bounding box center [336, 147] width 139 height 17
click at [339, 149] on h3 "CX, Sales & Marketing" at bounding box center [337, 148] width 126 height 6
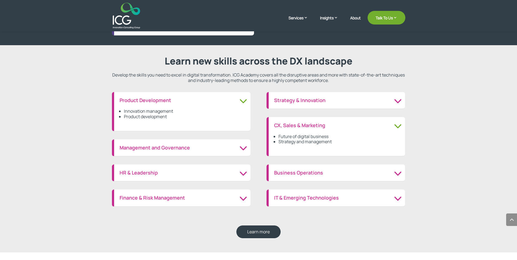
click at [305, 171] on h3 "Business Operations" at bounding box center [337, 173] width 126 height 6
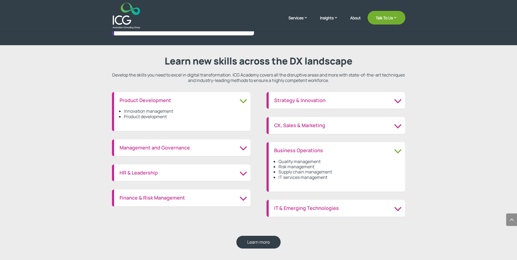
click at [317, 205] on h3 "IT & Emerging Technologies" at bounding box center [337, 208] width 126 height 6
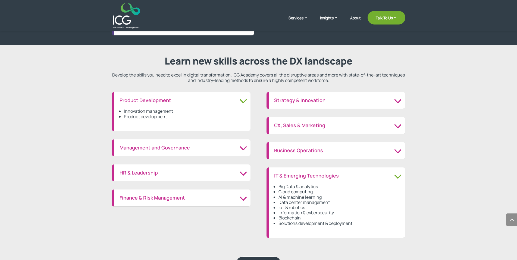
click at [291, 206] on li "IoT & robotics" at bounding box center [339, 207] width 121 height 5
click at [293, 202] on li "Data center management" at bounding box center [339, 202] width 121 height 5
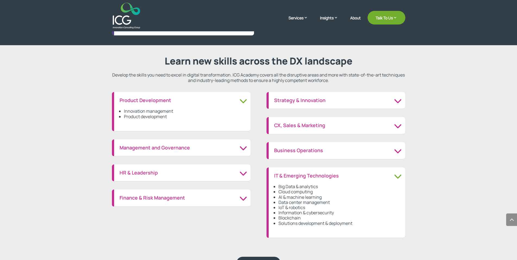
click at [293, 202] on li "Data center management" at bounding box center [339, 202] width 121 height 5
click at [293, 198] on li "AI & machine learning" at bounding box center [339, 196] width 121 height 5
click at [292, 192] on li "Cloud computing" at bounding box center [339, 191] width 121 height 5
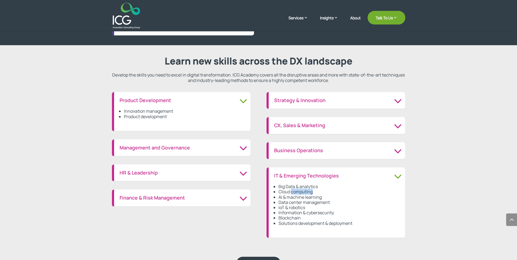
click at [292, 192] on li "Cloud computing" at bounding box center [339, 191] width 121 height 5
click at [291, 186] on li "Big Data & analytics" at bounding box center [339, 186] width 121 height 5
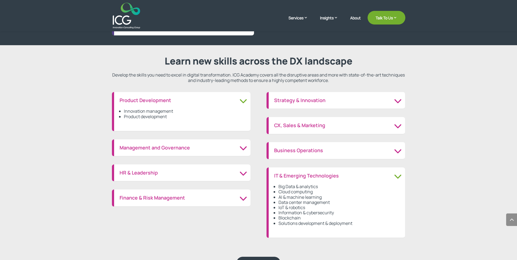
click at [291, 186] on li "Big Data & analytics" at bounding box center [339, 186] width 121 height 5
click at [305, 222] on li "Solutions development & deployment" at bounding box center [339, 222] width 121 height 5
click at [295, 217] on li "Blockchain" at bounding box center [339, 217] width 121 height 5
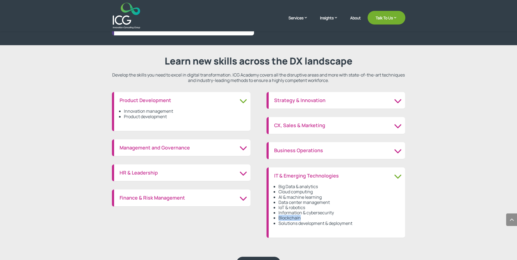
click at [295, 217] on li "Blockchain" at bounding box center [339, 217] width 121 height 5
click at [294, 212] on li "Information & cybersecurity" at bounding box center [339, 212] width 121 height 5
click at [289, 205] on li "IoT & robotics" at bounding box center [339, 207] width 121 height 5
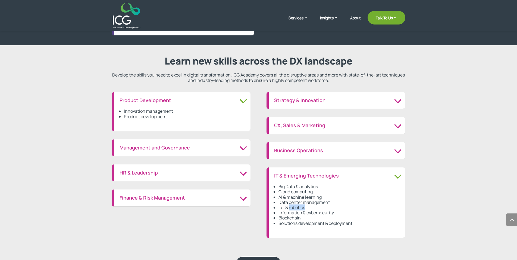
click at [289, 205] on li "IoT & robotics" at bounding box center [339, 207] width 121 height 5
click at [291, 202] on li "Data center management" at bounding box center [339, 202] width 121 height 5
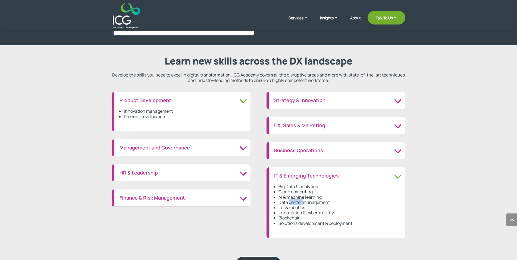
click at [291, 202] on li "Data center management" at bounding box center [339, 202] width 121 height 5
click at [288, 195] on li "AI & machine learning" at bounding box center [339, 196] width 121 height 5
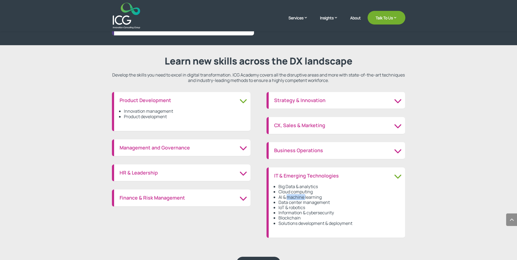
click at [288, 195] on li "AI & machine learning" at bounding box center [339, 196] width 121 height 5
click at [289, 191] on li "Cloud computing" at bounding box center [339, 191] width 121 height 5
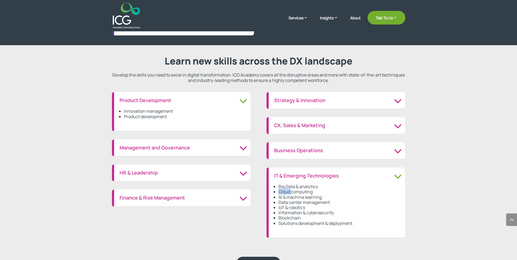
click at [289, 191] on li "Cloud computing" at bounding box center [339, 191] width 121 height 5
click at [291, 186] on li "Big Data & analytics" at bounding box center [339, 186] width 121 height 5
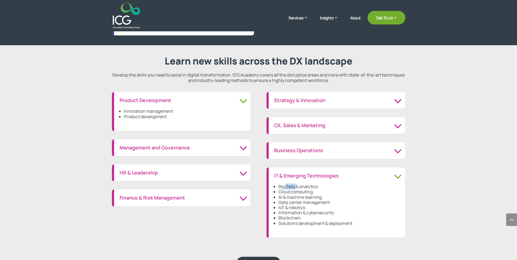
click at [291, 186] on li "Big Data & analytics" at bounding box center [339, 186] width 121 height 5
click at [291, 189] on li "Cloud computing" at bounding box center [339, 191] width 121 height 5
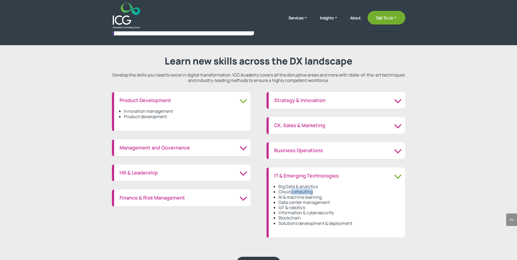
click at [291, 189] on li "Cloud computing" at bounding box center [339, 191] width 121 height 5
click at [289, 196] on li "AI & machine learning" at bounding box center [339, 196] width 121 height 5
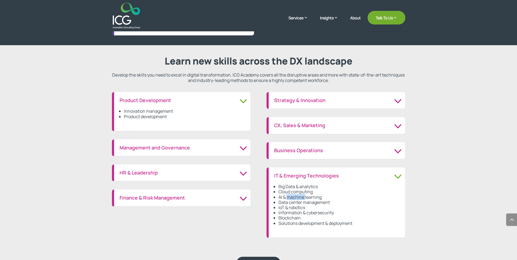
click at [289, 196] on li "AI & machine learning" at bounding box center [339, 196] width 121 height 5
click at [295, 203] on li "Data center management" at bounding box center [339, 202] width 121 height 5
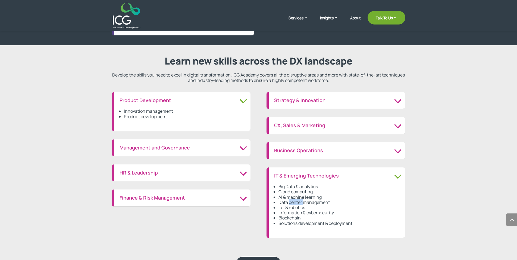
click at [295, 203] on li "Data center management" at bounding box center [339, 202] width 121 height 5
click at [295, 206] on li "IoT & robotics" at bounding box center [339, 207] width 121 height 5
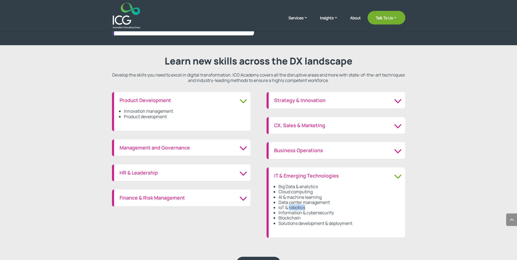
click at [295, 206] on li "IoT & robotics" at bounding box center [339, 207] width 121 height 5
click at [297, 212] on li "Information & cybersecurity" at bounding box center [339, 212] width 121 height 5
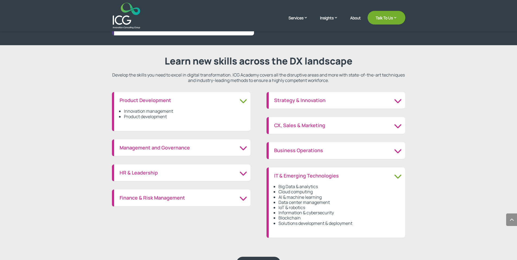
click at [297, 212] on li "Information & cybersecurity" at bounding box center [339, 212] width 121 height 5
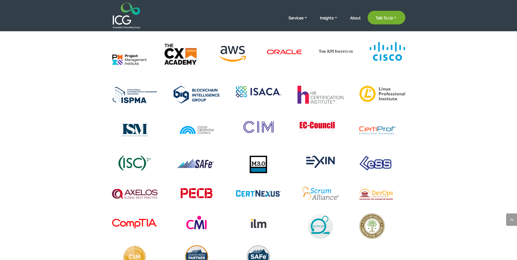
scroll to position [913, 0]
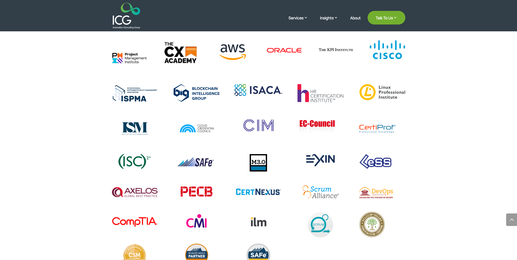
click at [262, 87] on img at bounding box center [258, 90] width 49 height 12
click at [231, 55] on img at bounding box center [233, 51] width 38 height 25
click at [269, 51] on img at bounding box center [285, 49] width 38 height 21
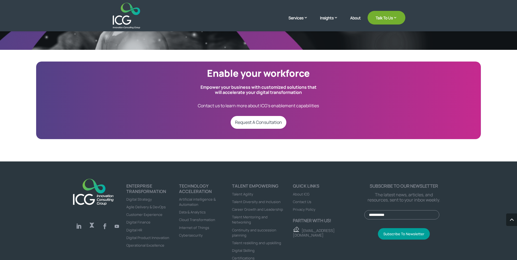
scroll to position [1308, 0]
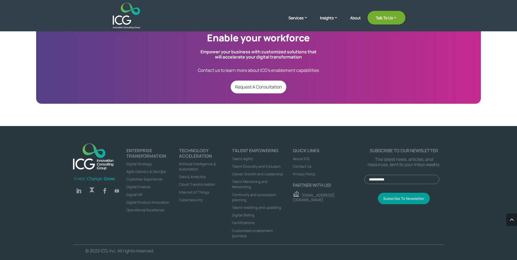
click at [455, 167] on div "Follow Follow Follow Follow ENTERPRISE TRANSFORMATION Digital Strategy Agile De…" at bounding box center [258, 193] width 517 height 135
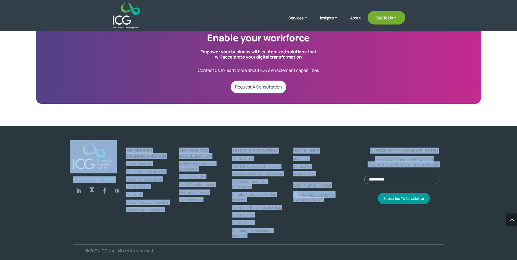
drag, startPoint x: 455, startPoint y: 167, endPoint x: 60, endPoint y: 140, distance: 396.4
click at [60, 140] on div "Follow Follow Follow Follow ENTERPRISE TRANSFORMATION Digital Strategy Agile De…" at bounding box center [258, 193] width 517 height 135
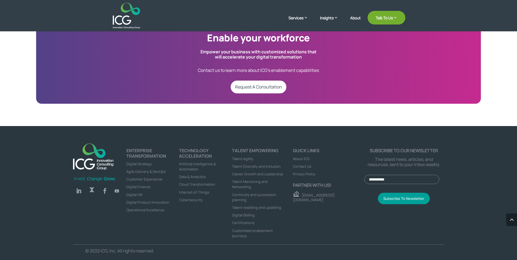
click at [49, 147] on div "Follow Follow Follow Follow ENTERPRISE TRANSFORMATION Digital Strategy Agile De…" at bounding box center [258, 193] width 517 height 135
drag, startPoint x: 49, startPoint y: 147, endPoint x: 447, endPoint y: 202, distance: 401.7
click at [447, 202] on div "Follow Follow Follow Follow ENTERPRISE TRANSFORMATION Digital Strategy Agile De…" at bounding box center [258, 193] width 517 height 135
click at [169, 252] on div "Follow Follow Follow Follow ENTERPRISE TRANSFORMATION Digital Strategy Agile De…" at bounding box center [258, 193] width 517 height 135
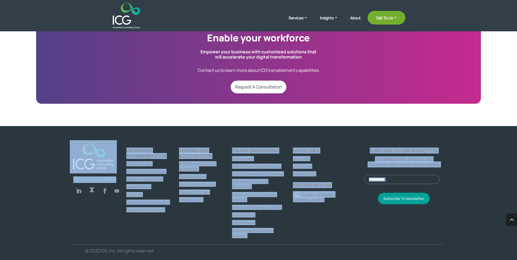
drag, startPoint x: 169, startPoint y: 252, endPoint x: 72, endPoint y: 144, distance: 144.7
click at [72, 144] on div "Follow Follow Follow Follow ENTERPRISE TRANSFORMATION Digital Strategy Agile De…" at bounding box center [258, 193] width 517 height 135
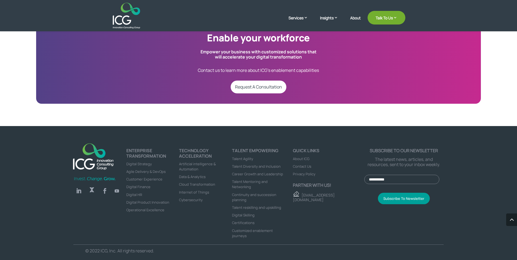
click at [60, 138] on div "Follow Follow Follow Follow ENTERPRISE TRANSFORMATION Digital Strategy Agile De…" at bounding box center [258, 193] width 517 height 135
drag, startPoint x: 60, startPoint y: 138, endPoint x: 155, endPoint y: 251, distance: 148.1
click at [155, 251] on div "Follow Follow Follow Follow ENTERPRISE TRANSFORMATION Digital Strategy Agile De…" at bounding box center [258, 193] width 517 height 135
click at [155, 251] on p "© 2022 ICG, Inc. All rights reserved." at bounding box center [167, 250] width 164 height 5
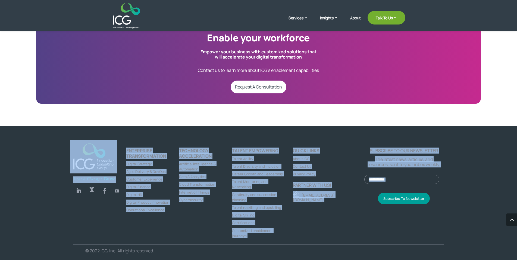
drag, startPoint x: 155, startPoint y: 251, endPoint x: 64, endPoint y: 148, distance: 138.3
click at [64, 148] on div "Follow Follow Follow Follow ENTERPRISE TRANSFORMATION Digital Strategy Agile De…" at bounding box center [258, 193] width 517 height 135
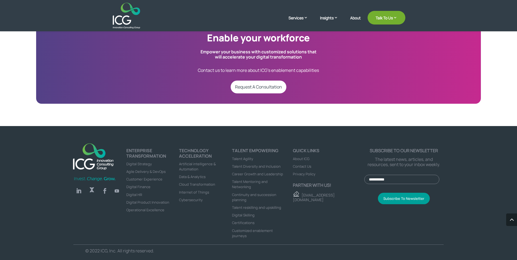
click at [64, 148] on div "Follow Follow Follow Follow ENTERPRISE TRANSFORMATION Digital Strategy Agile De…" at bounding box center [258, 193] width 517 height 135
drag, startPoint x: 64, startPoint y: 148, endPoint x: 155, endPoint y: 249, distance: 136.5
click at [155, 249] on div "Follow Follow Follow Follow ENTERPRISE TRANSFORMATION Digital Strategy Agile De…" at bounding box center [258, 193] width 517 height 135
click at [155, 249] on p "© 2022 ICG, Inc. All rights reserved." at bounding box center [167, 250] width 164 height 5
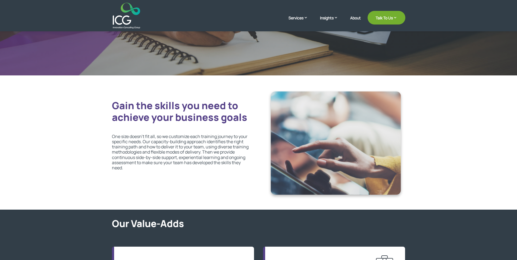
scroll to position [0, 0]
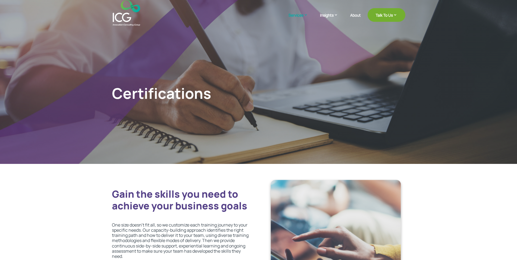
click at [145, 96] on h1 "Certifications" at bounding box center [181, 94] width 139 height 20
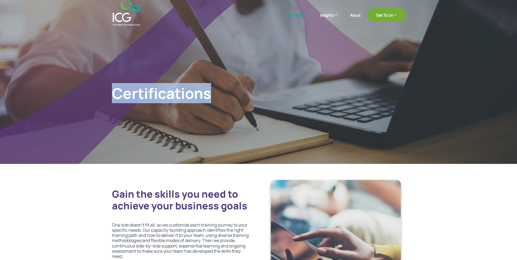
click at [145, 96] on h1 "Certifications" at bounding box center [181, 94] width 139 height 20
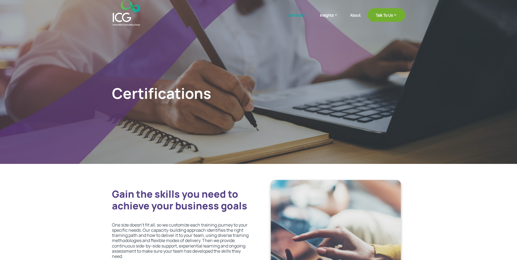
click at [145, 96] on h1 "Certifications" at bounding box center [181, 94] width 139 height 20
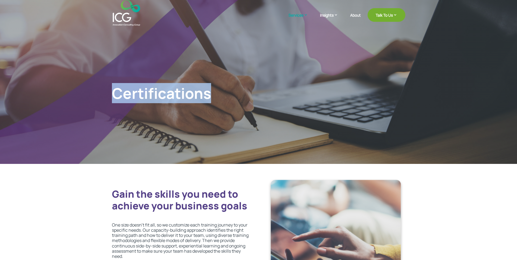
click at [145, 96] on h1 "Certifications" at bounding box center [181, 94] width 139 height 20
